Goal: Task Accomplishment & Management: Manage account settings

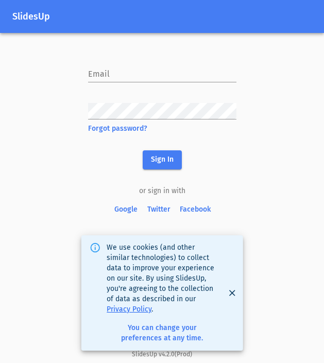
click at [133, 205] on span "Google" at bounding box center [126, 209] width 25 height 13
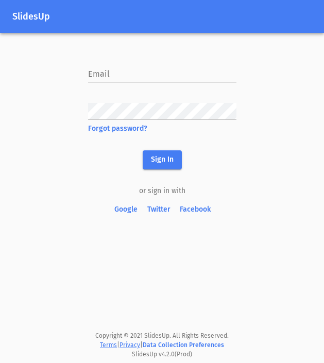
click at [154, 162] on span "Sign In" at bounding box center [162, 160] width 23 height 13
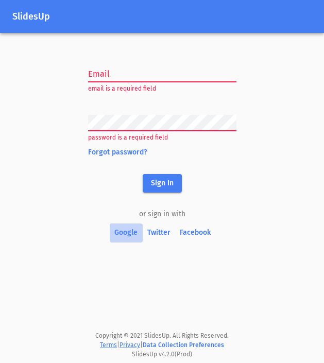
click at [124, 236] on span "Google" at bounding box center [126, 233] width 25 height 13
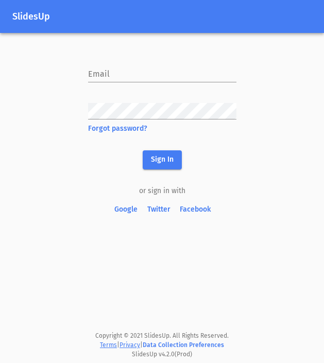
click at [33, 19] on h1 "SlidesUp" at bounding box center [161, 16] width 299 height 11
